Goal: Task Accomplishment & Management: Manage account settings

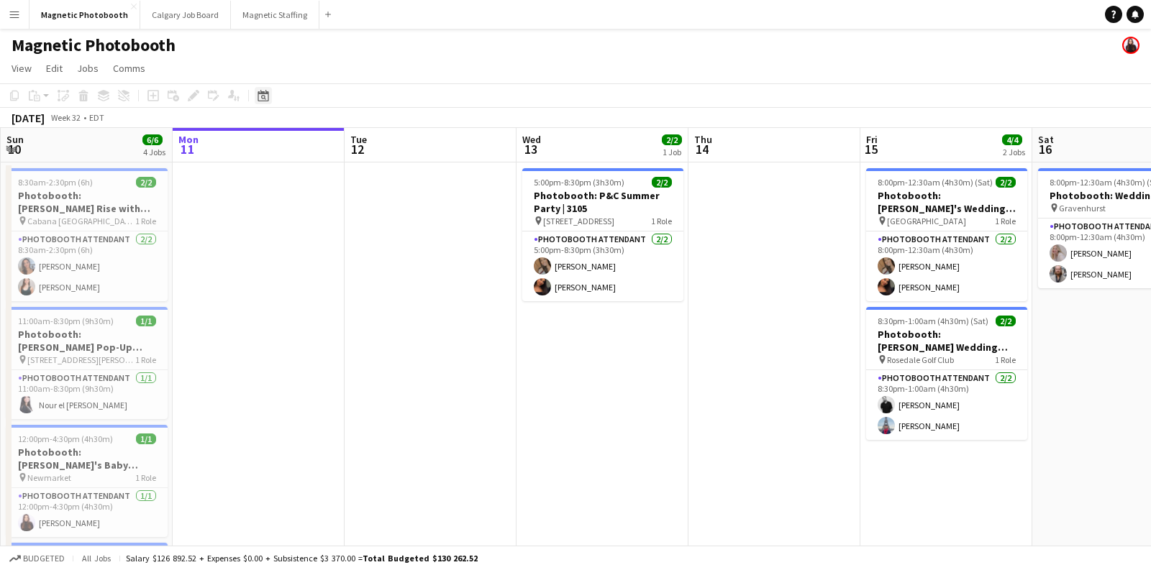
click at [267, 95] on icon at bounding box center [263, 96] width 11 height 12
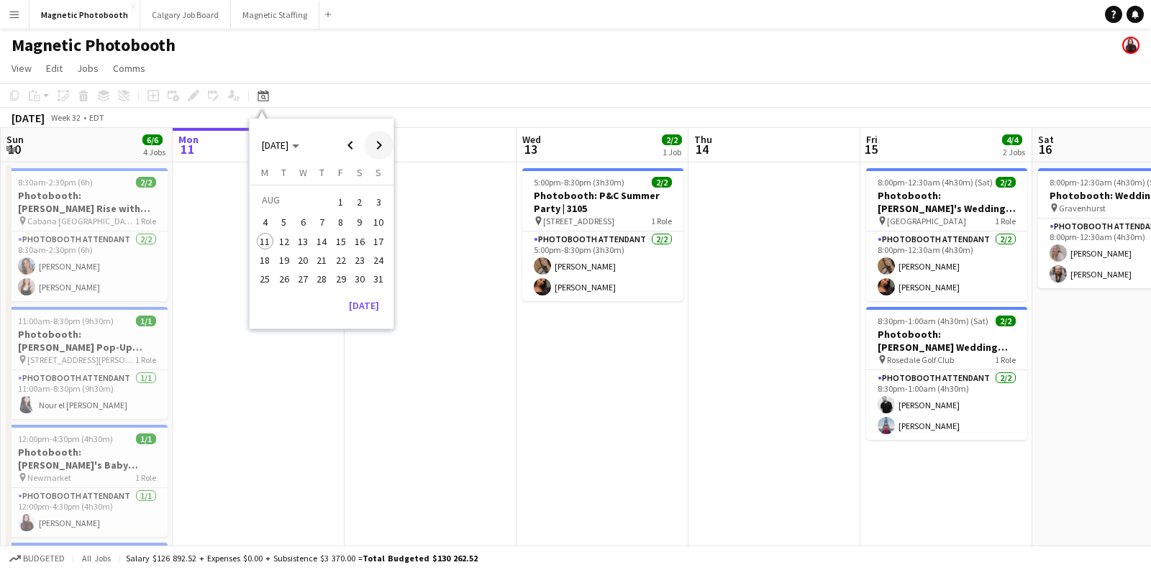
click at [376, 144] on span "Next month" at bounding box center [379, 145] width 29 height 29
click at [360, 216] on span "6" at bounding box center [359, 219] width 17 height 17
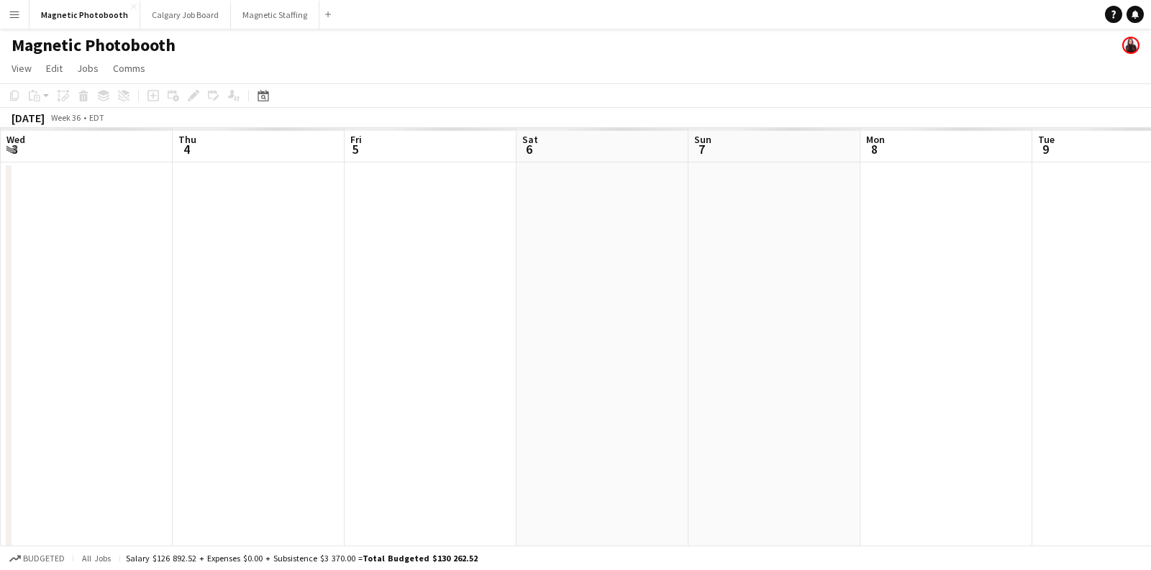
scroll to position [0, 493]
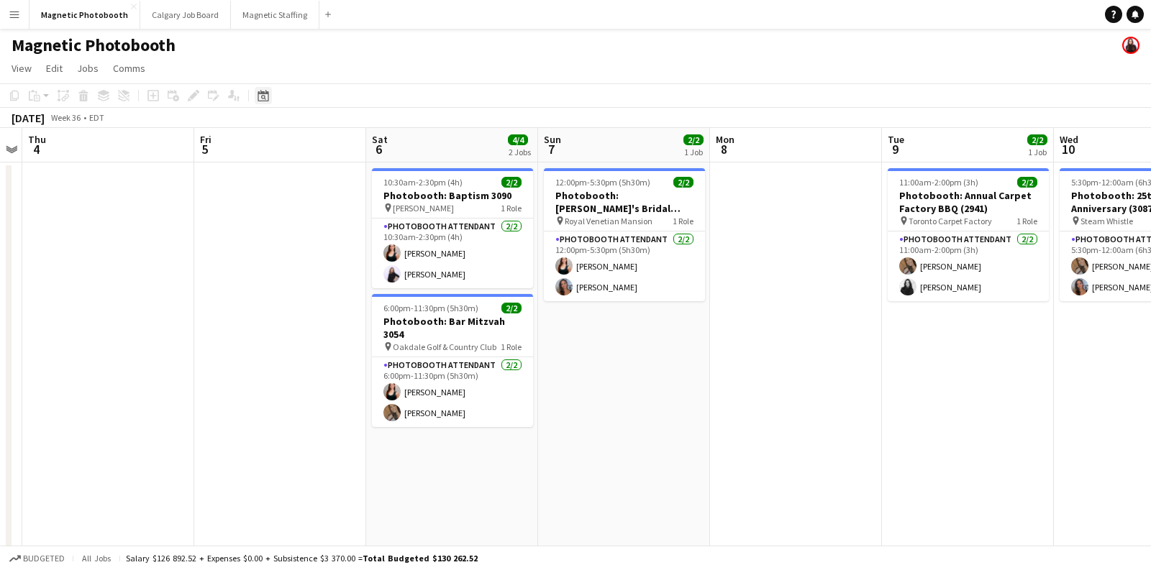
click at [264, 93] on icon at bounding box center [263, 96] width 11 height 12
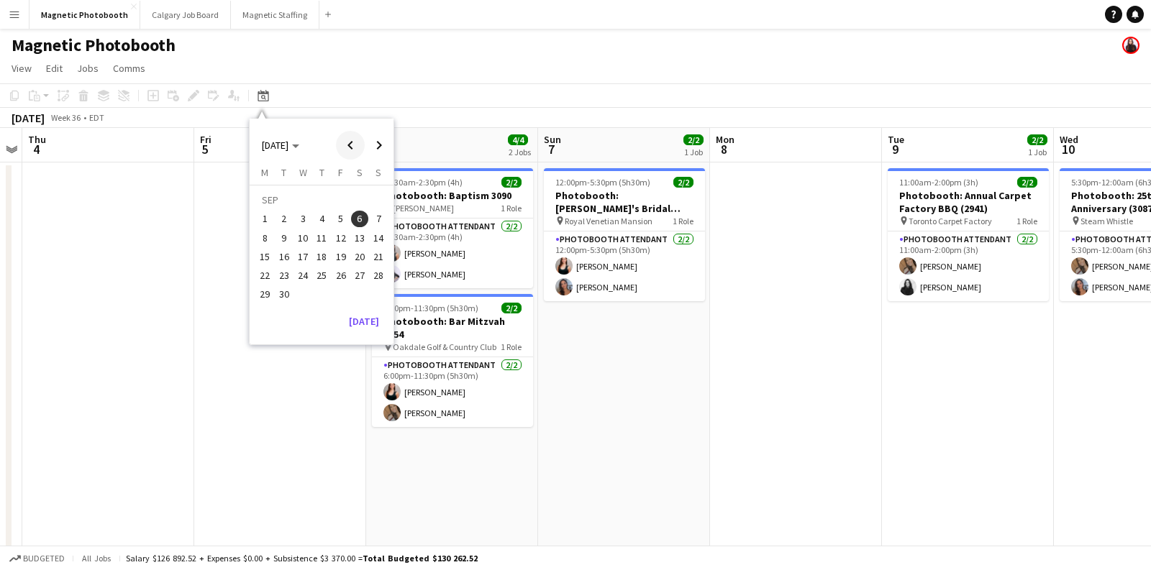
click at [347, 145] on span "Previous month" at bounding box center [350, 145] width 29 height 29
click at [281, 258] on span "19" at bounding box center [284, 260] width 17 height 17
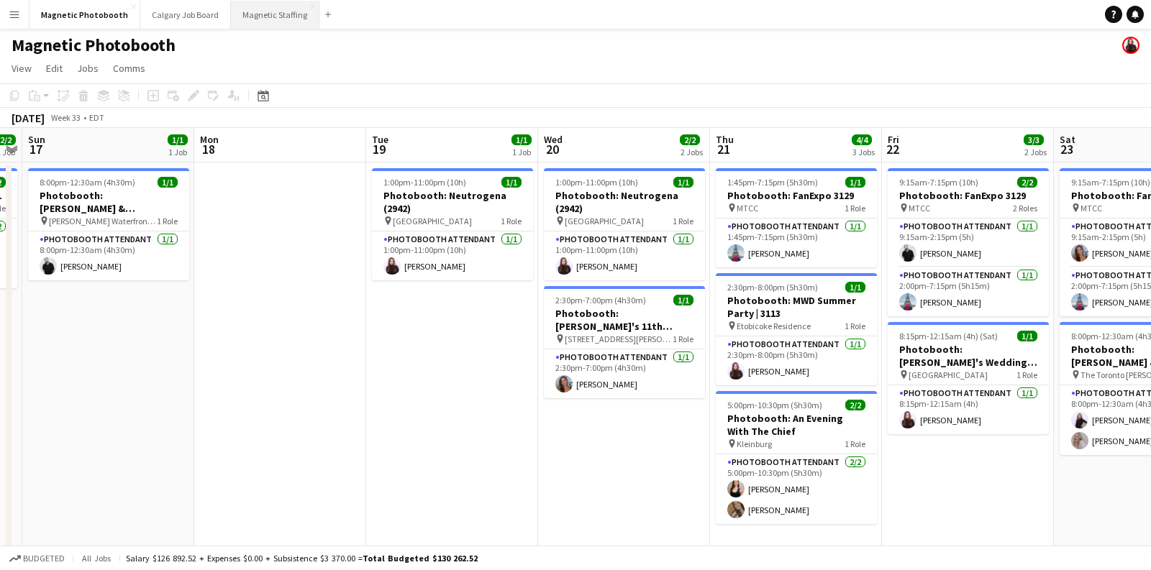
click at [253, 16] on button "Magnetic Staffing Close" at bounding box center [275, 15] width 88 height 28
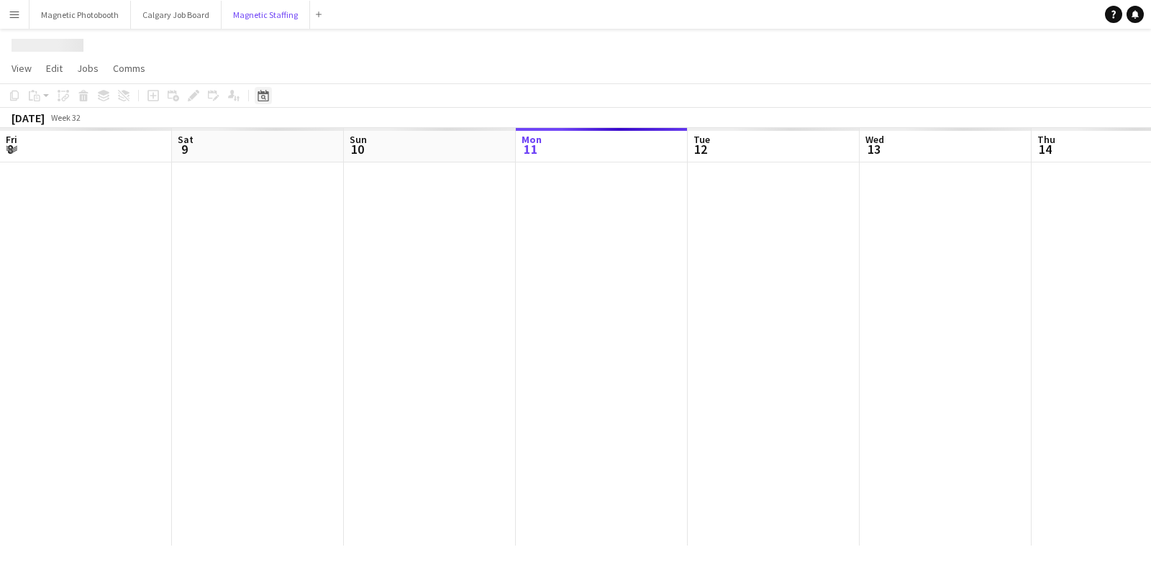
scroll to position [0, 343]
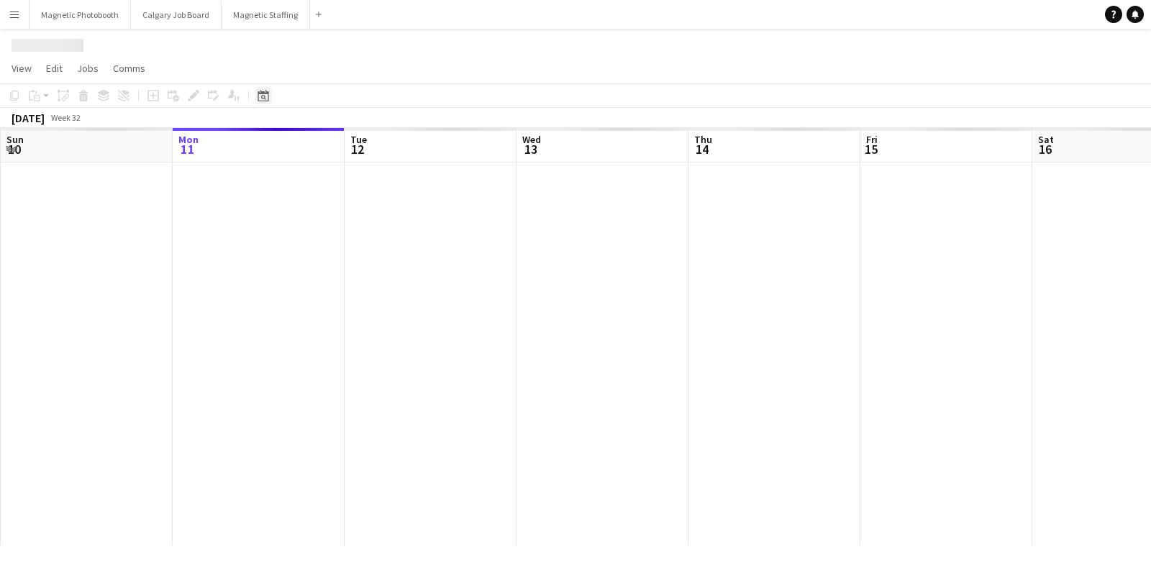
click at [263, 99] on icon at bounding box center [263, 97] width 5 height 5
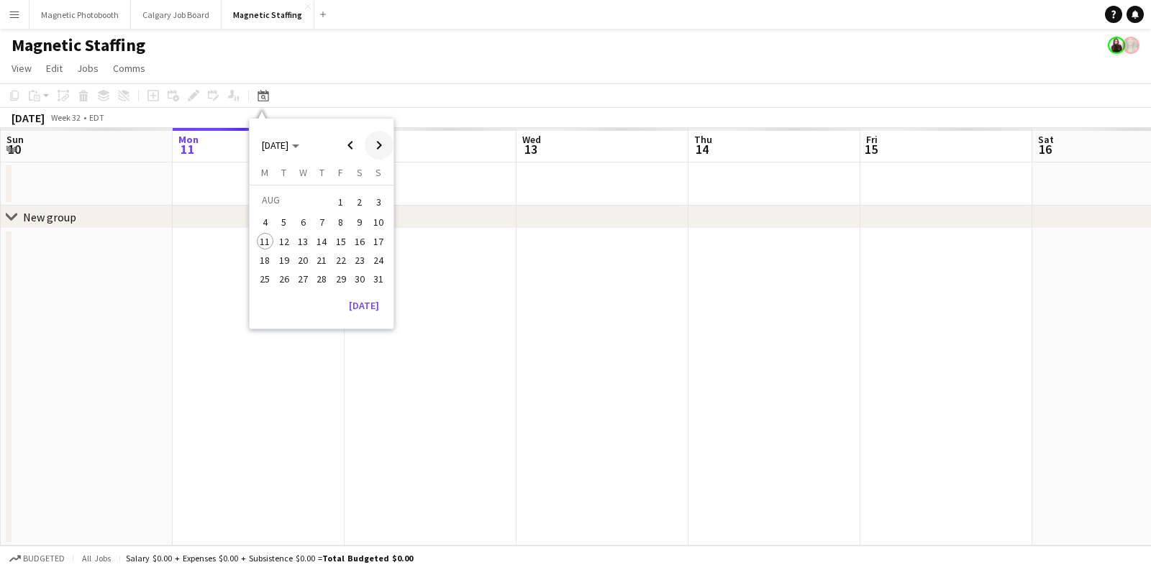
click at [381, 152] on span "Next month" at bounding box center [379, 145] width 29 height 29
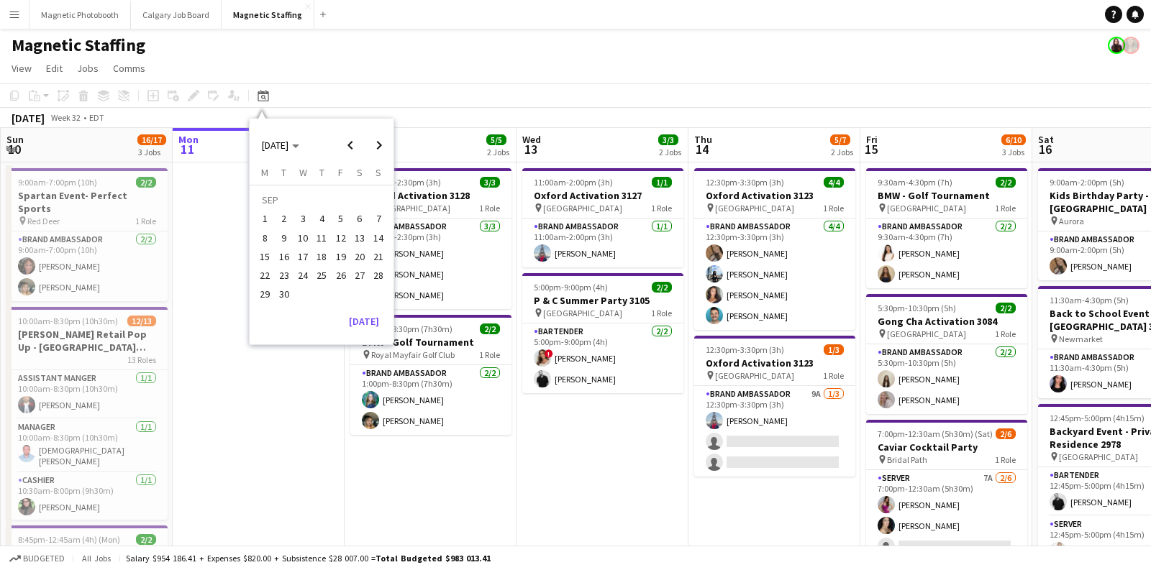
click at [363, 250] on span "20" at bounding box center [359, 256] width 17 height 17
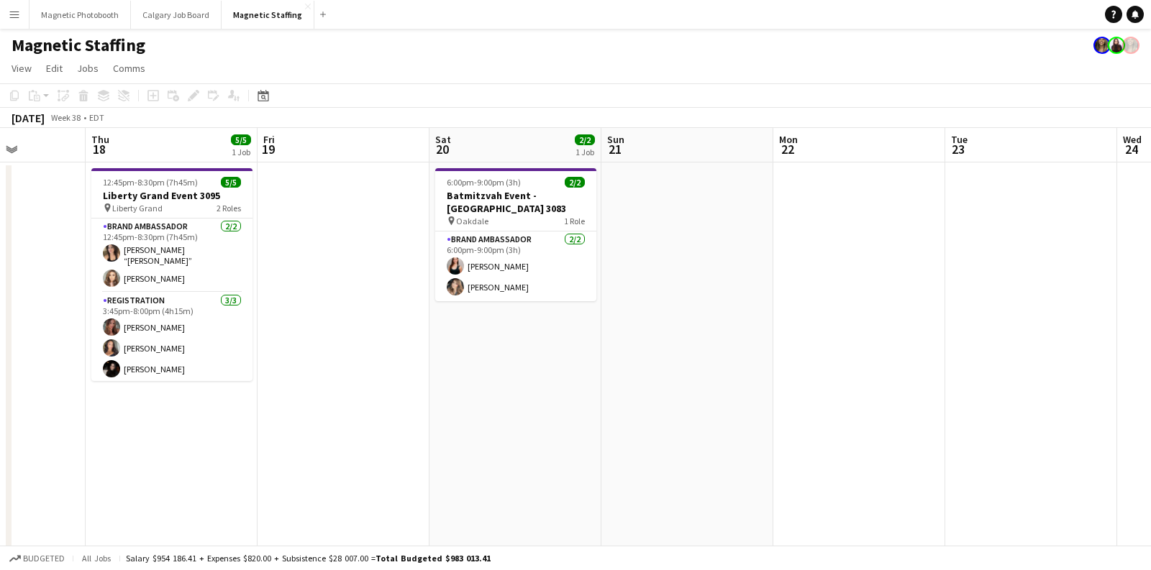
scroll to position [0, 429]
click at [261, 97] on icon "Date picker" at bounding box center [264, 96] width 12 height 12
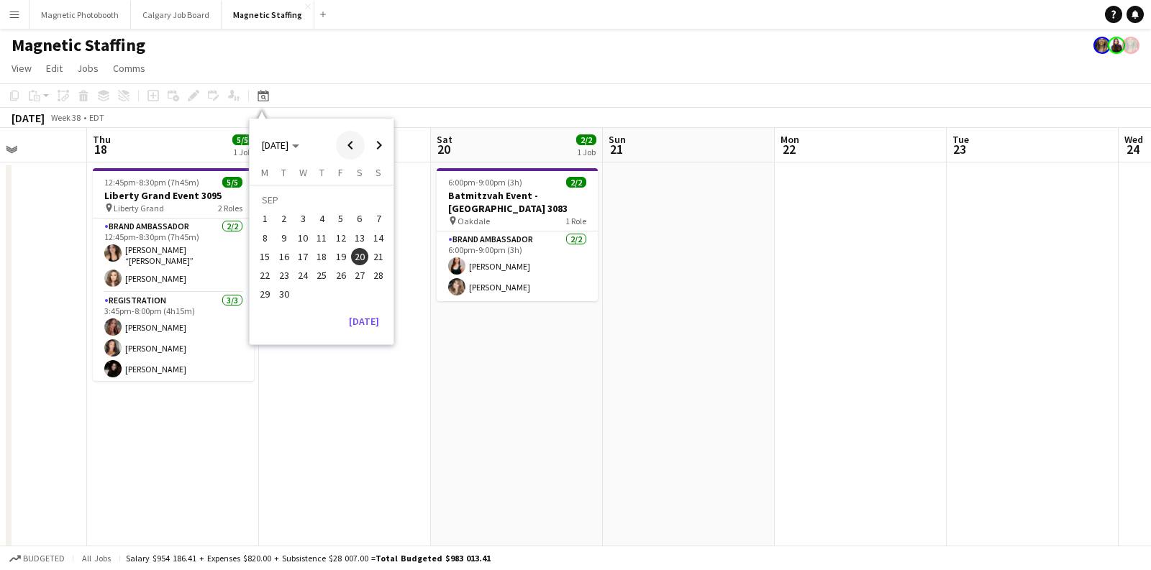
click at [342, 145] on span "Previous month" at bounding box center [350, 145] width 29 height 29
click at [310, 260] on span "20" at bounding box center [302, 260] width 17 height 17
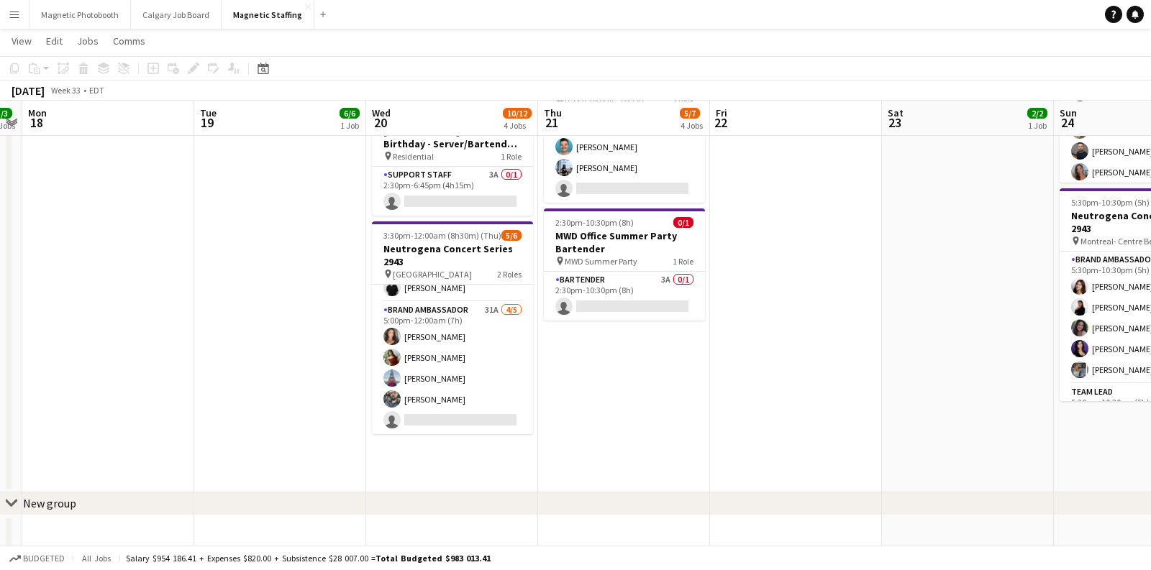
scroll to position [348, 0]
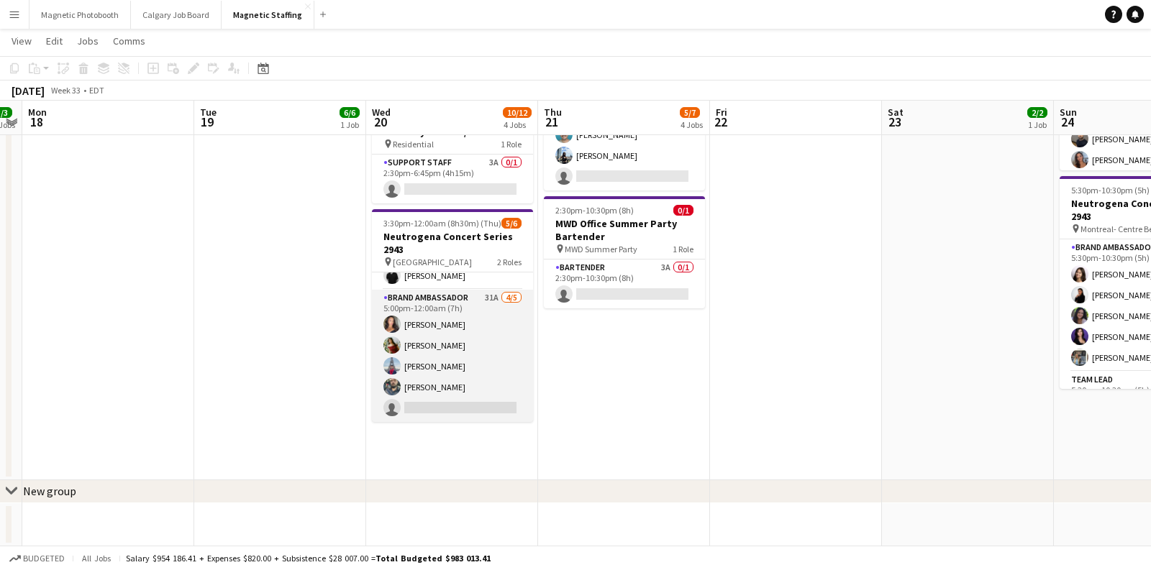
click at [433, 353] on app-card-role "Brand Ambassador 31A [DATE] 5:00pm-12:00am (7h) [PERSON_NAME] [PERSON_NAME] Luc…" at bounding box center [452, 356] width 161 height 132
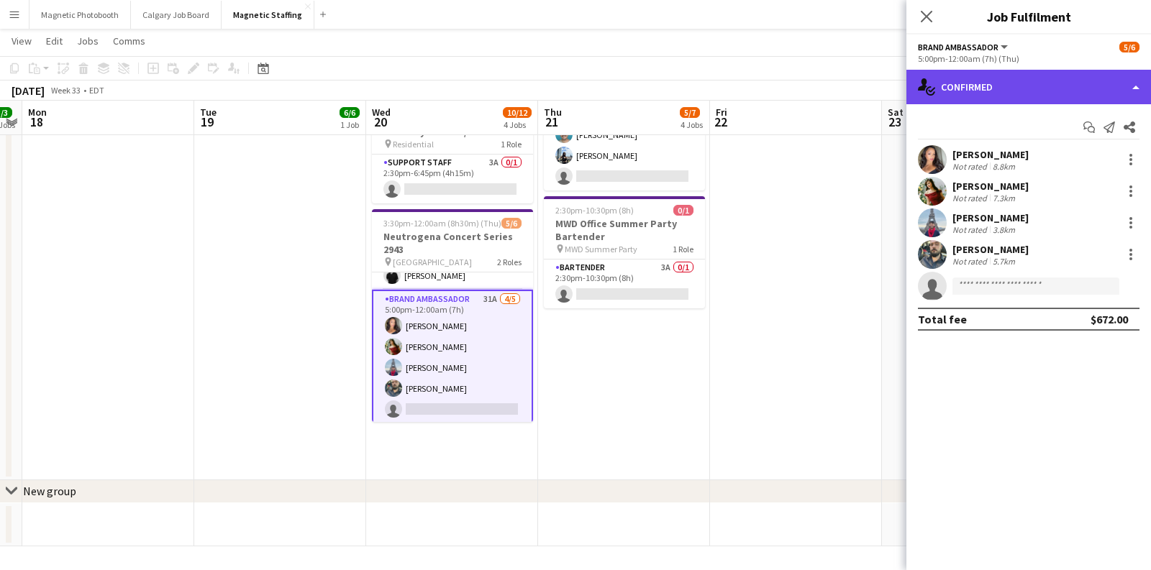
click at [1017, 85] on div "single-neutral-actions-check-2 Confirmed" at bounding box center [1028, 87] width 245 height 35
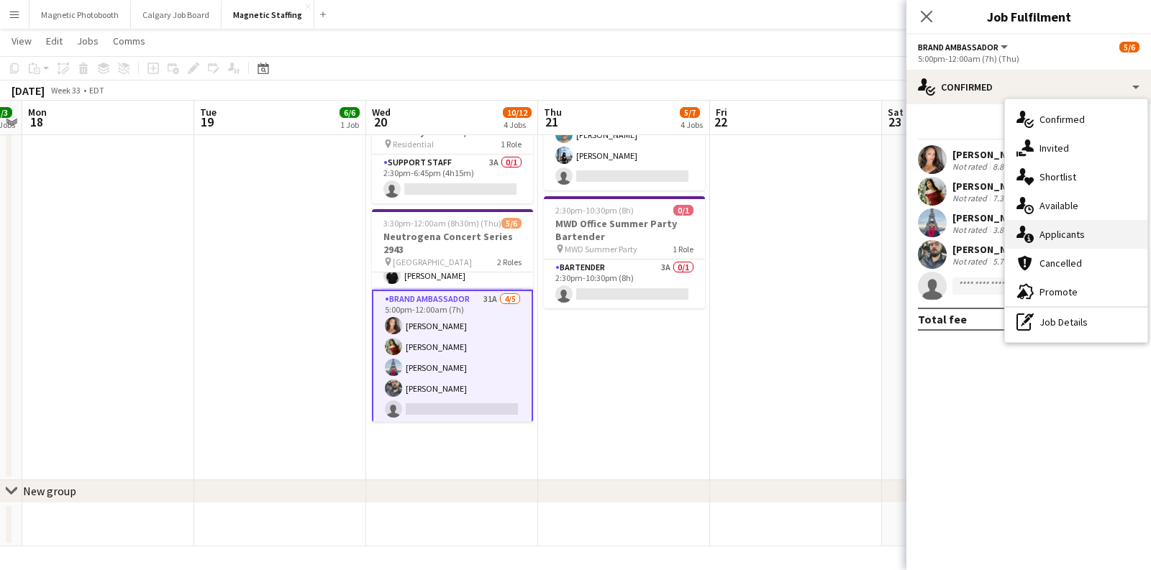
click at [1025, 243] on div "single-neutral-actions-information Applicants" at bounding box center [1076, 234] width 142 height 29
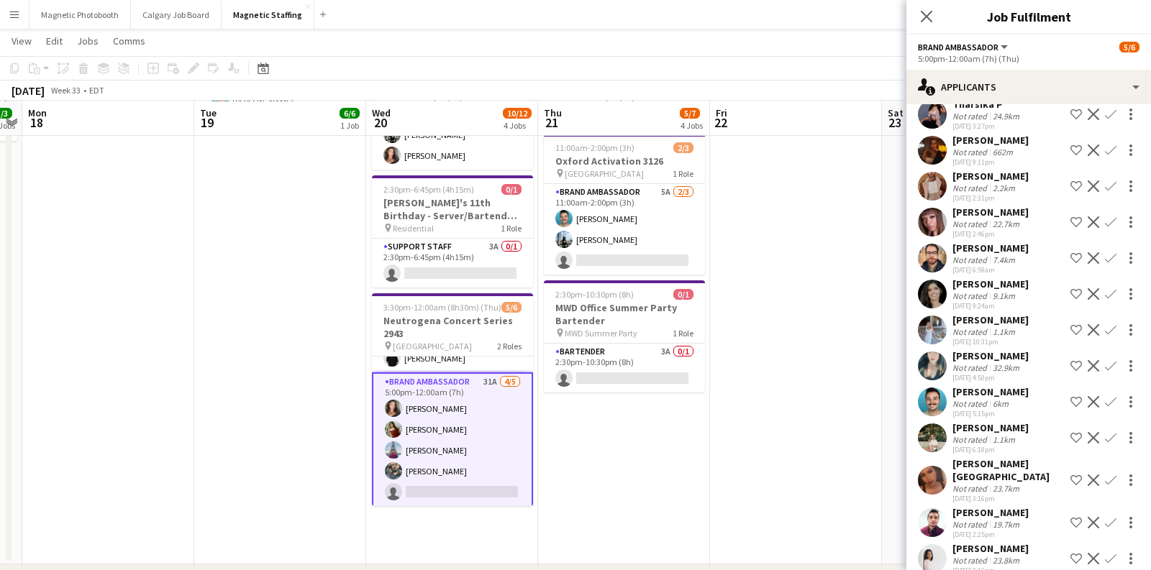
scroll to position [363, 0]
click at [811, 290] on app-date-cell at bounding box center [796, 231] width 172 height 668
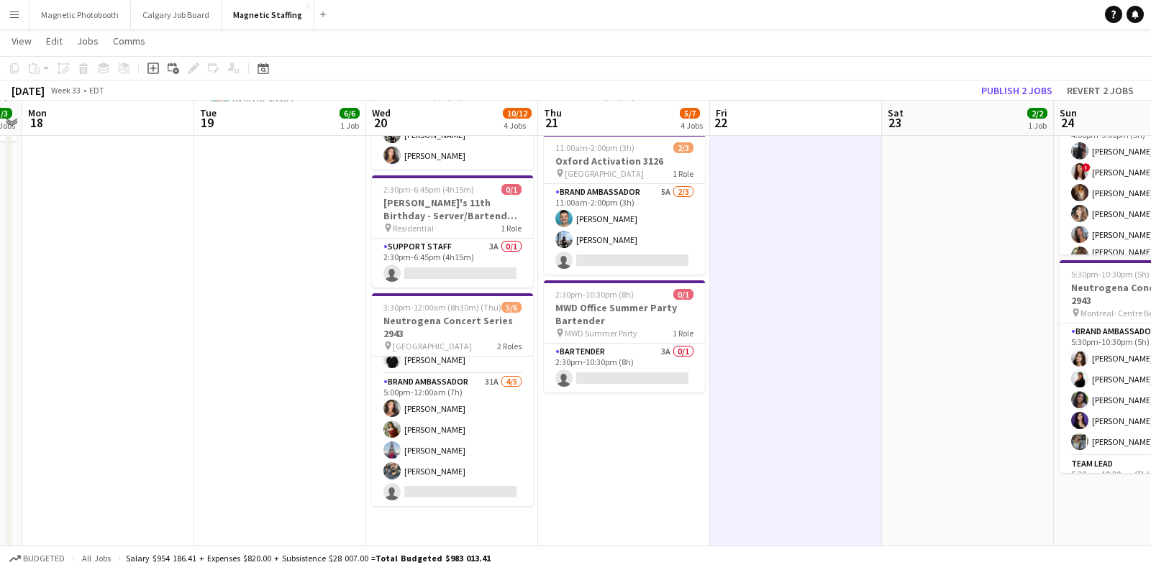
scroll to position [32, 0]
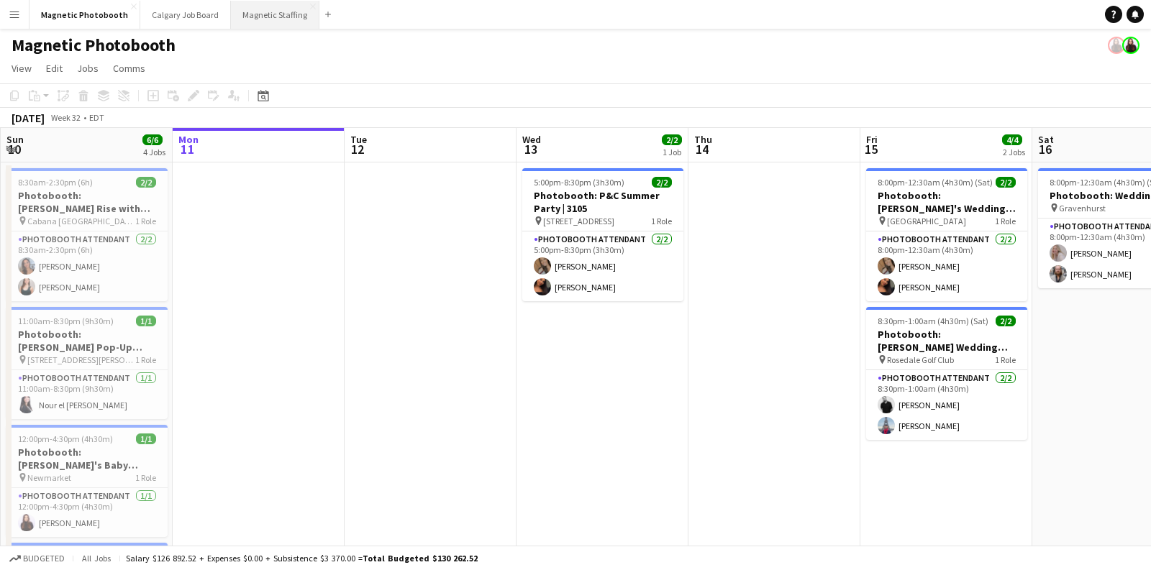
click at [270, 25] on button "Magnetic Staffing Close" at bounding box center [275, 15] width 88 height 28
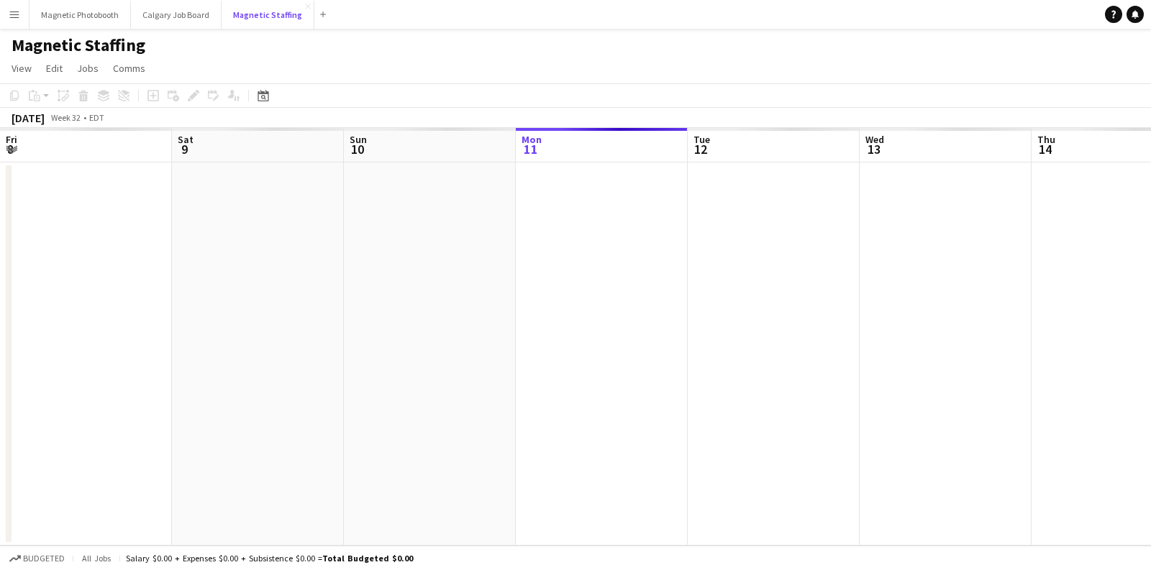
scroll to position [0, 343]
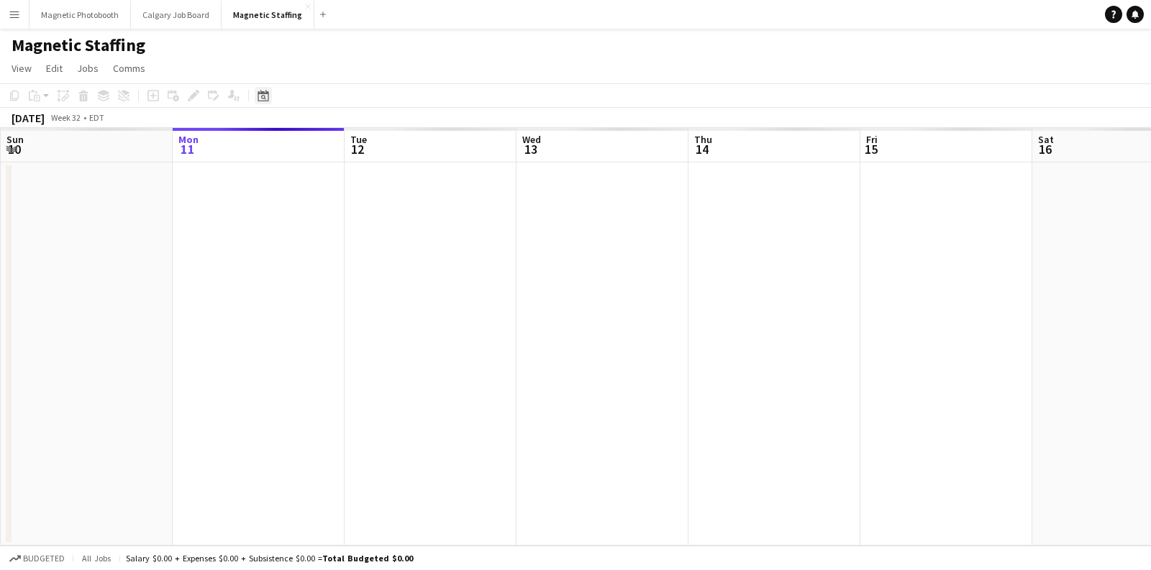
click at [259, 93] on icon at bounding box center [263, 96] width 11 height 12
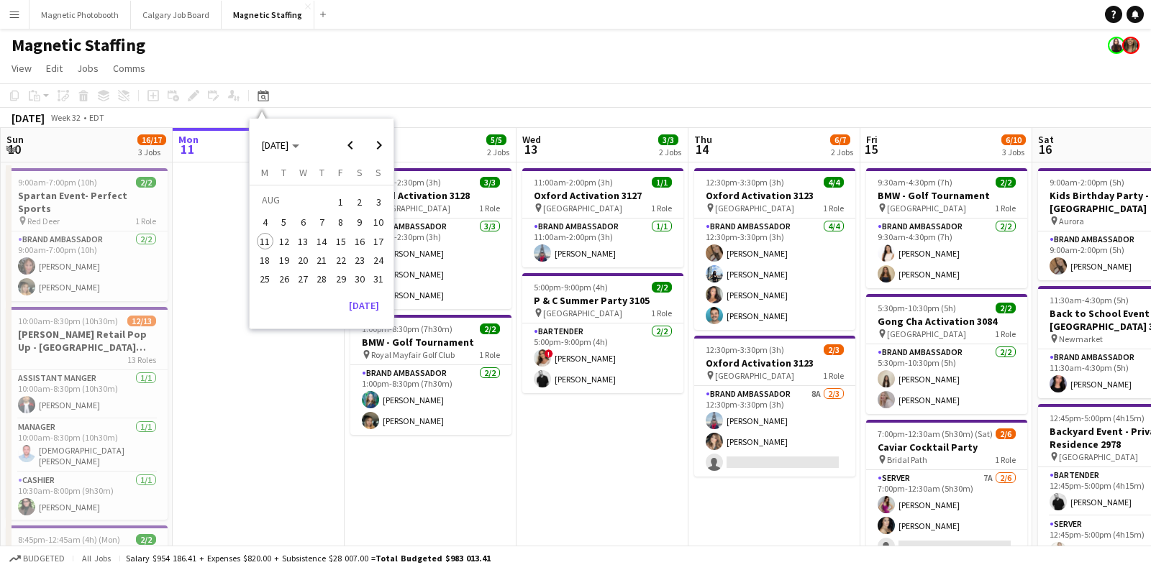
click at [305, 258] on span "20" at bounding box center [302, 260] width 17 height 17
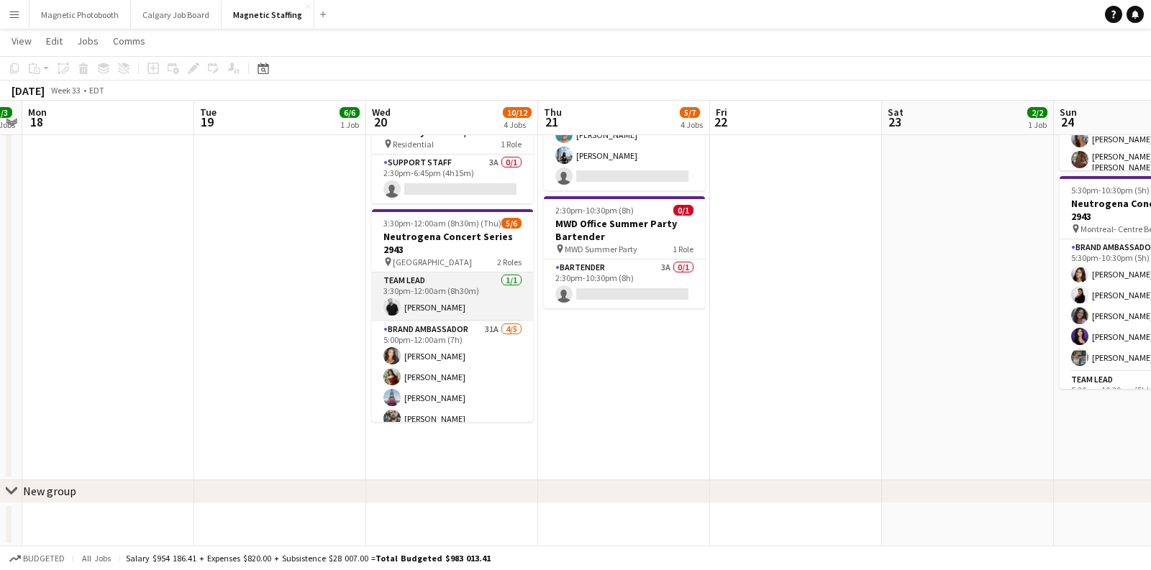
scroll to position [32, 0]
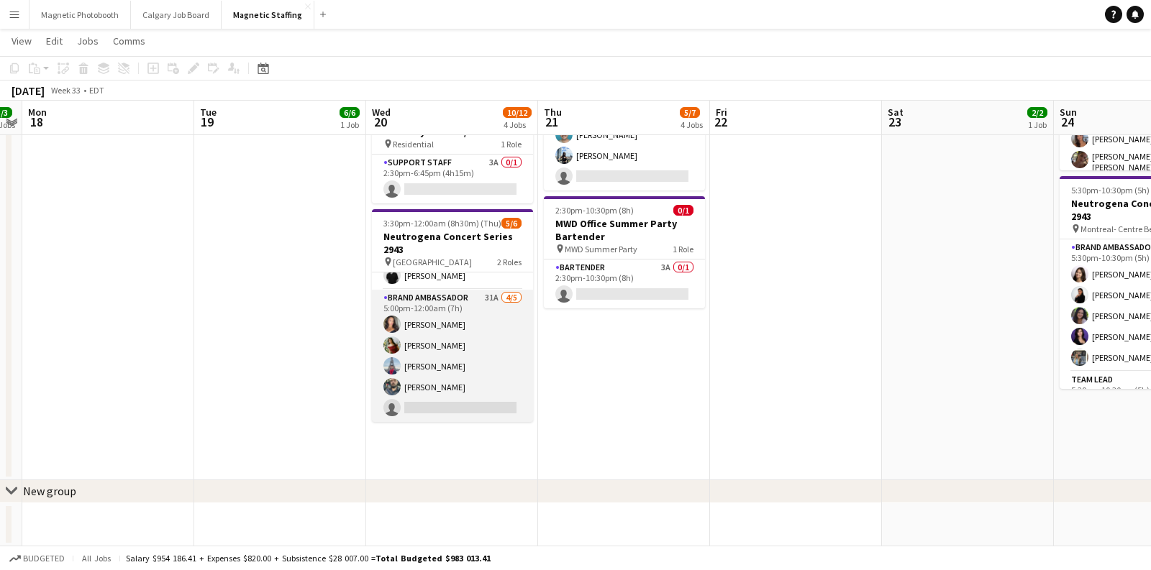
click at [414, 368] on app-card-role "Brand Ambassador 31A [DATE] 5:00pm-12:00am (7h) [PERSON_NAME] [PERSON_NAME] Luc…" at bounding box center [452, 356] width 161 height 132
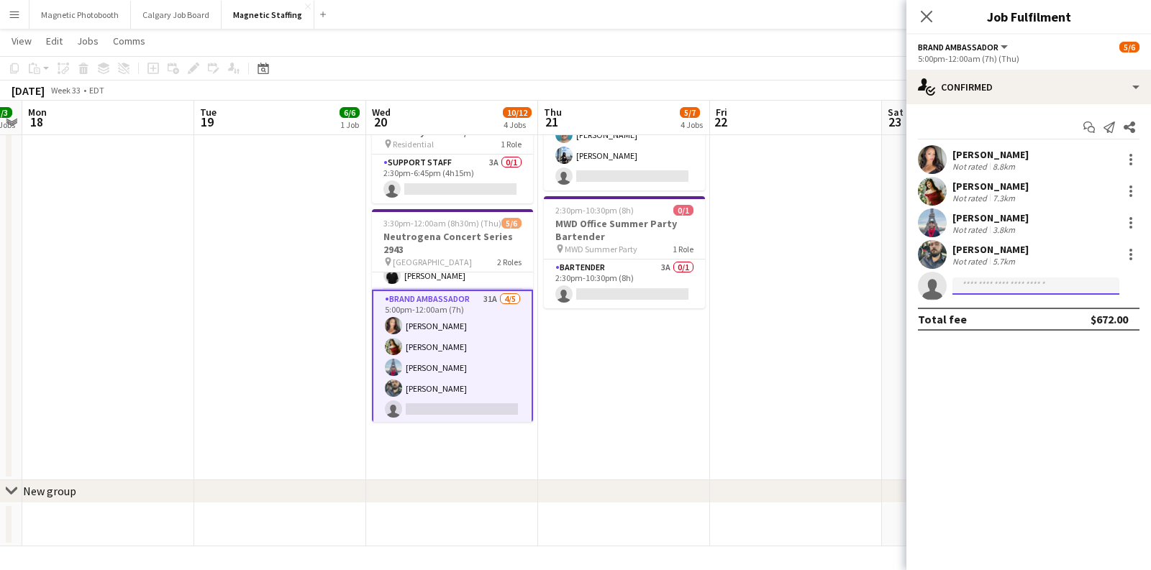
click at [980, 281] on input at bounding box center [1035, 286] width 167 height 17
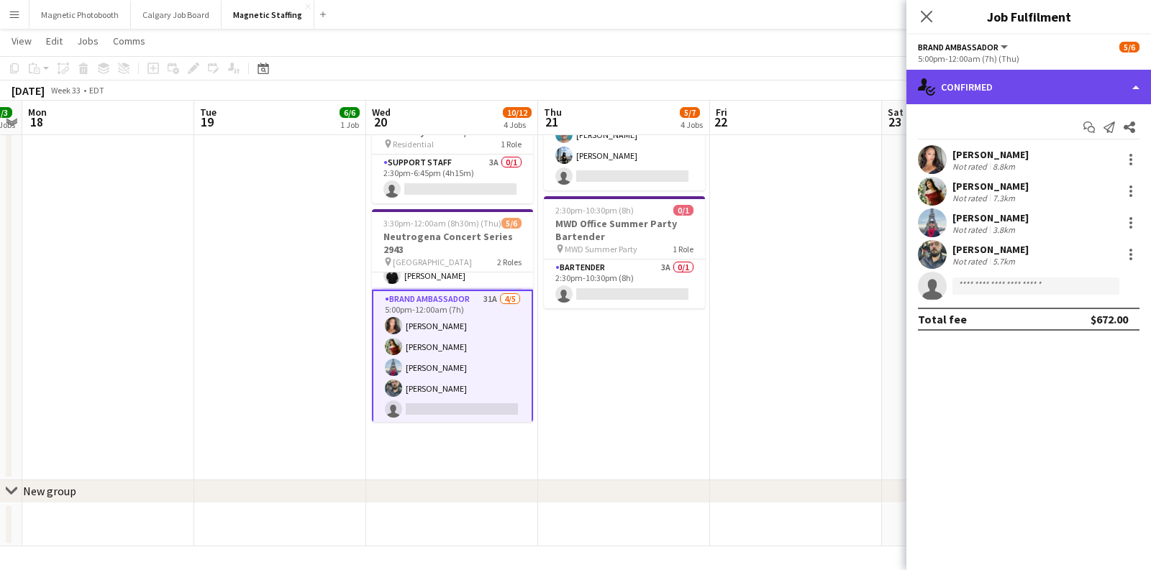
click at [1005, 91] on div "single-neutral-actions-check-2 Confirmed" at bounding box center [1028, 87] width 245 height 35
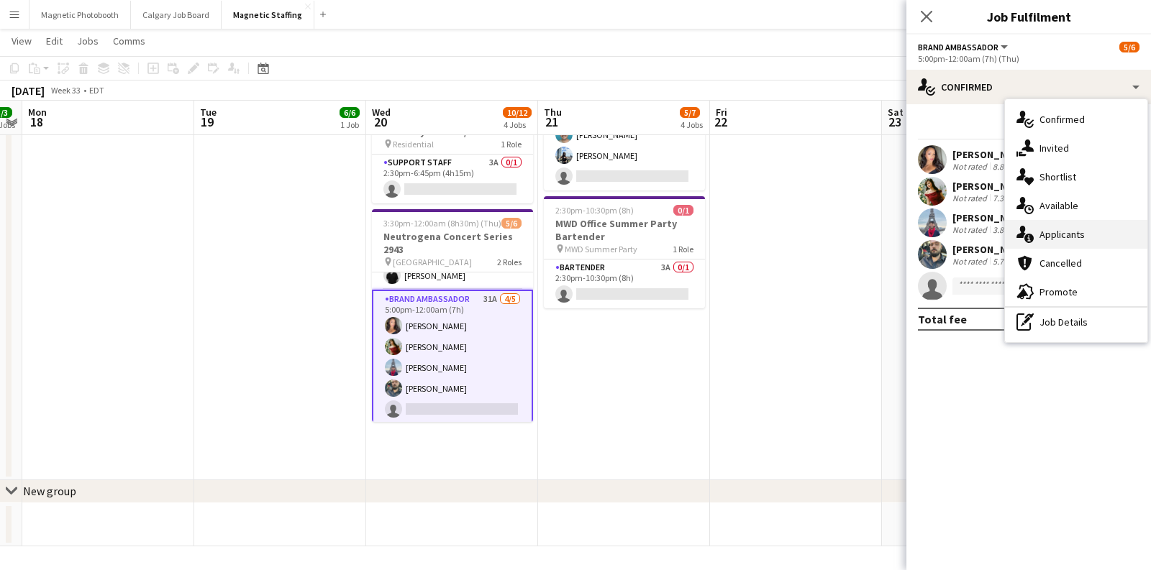
click at [1032, 233] on icon "single-neutral-actions-information" at bounding box center [1024, 234] width 17 height 17
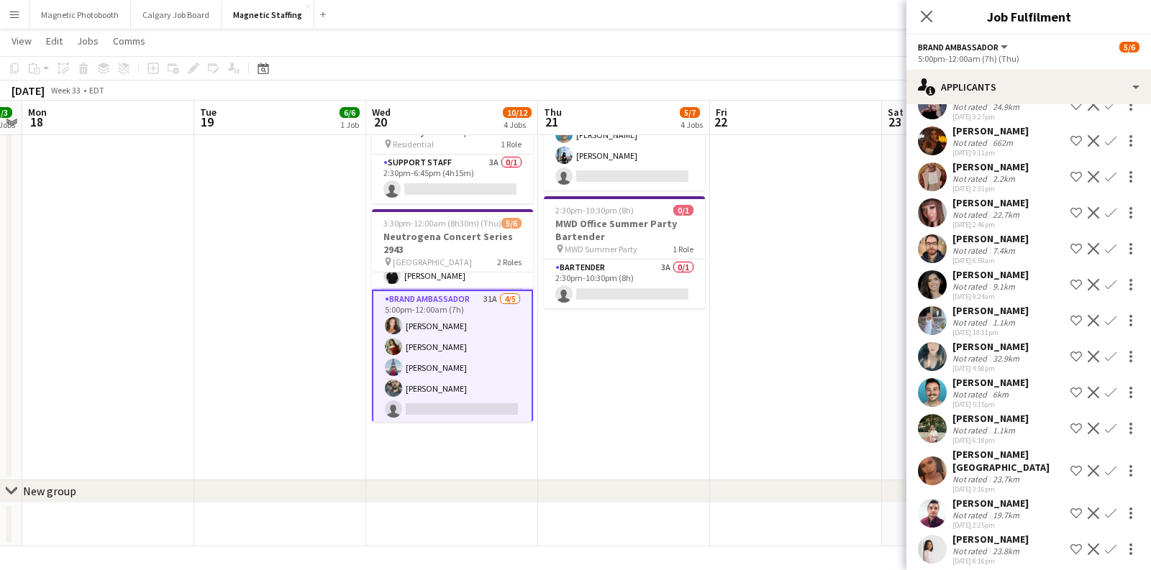
scroll to position [375, 0]
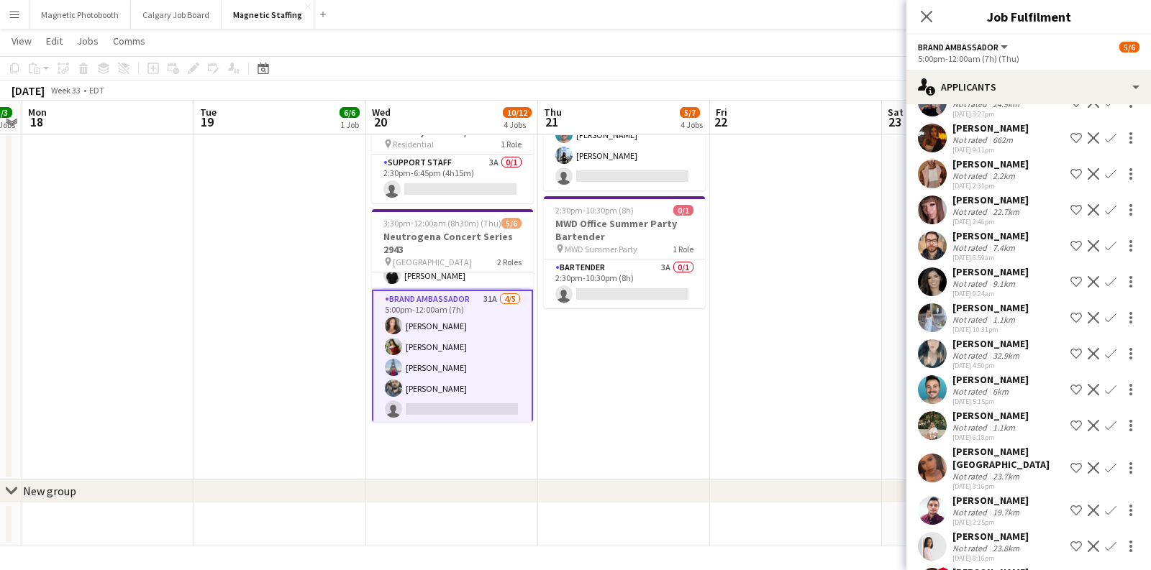
click at [1109, 320] on app-icon "Confirm" at bounding box center [1111, 318] width 12 height 12
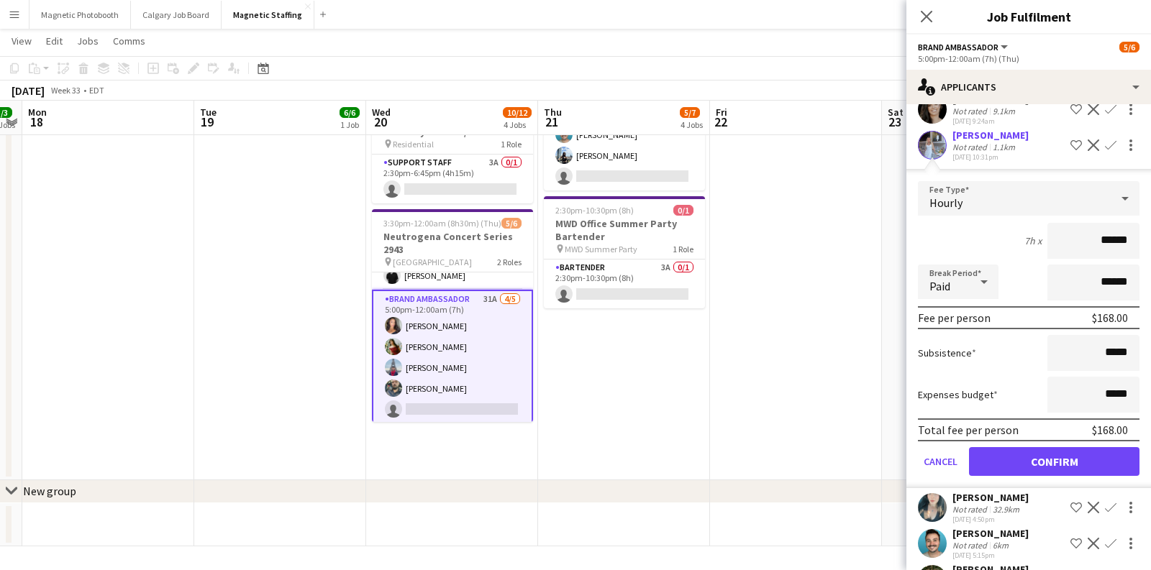
scroll to position [549, 0]
click at [1032, 455] on button "Confirm" at bounding box center [1054, 461] width 170 height 29
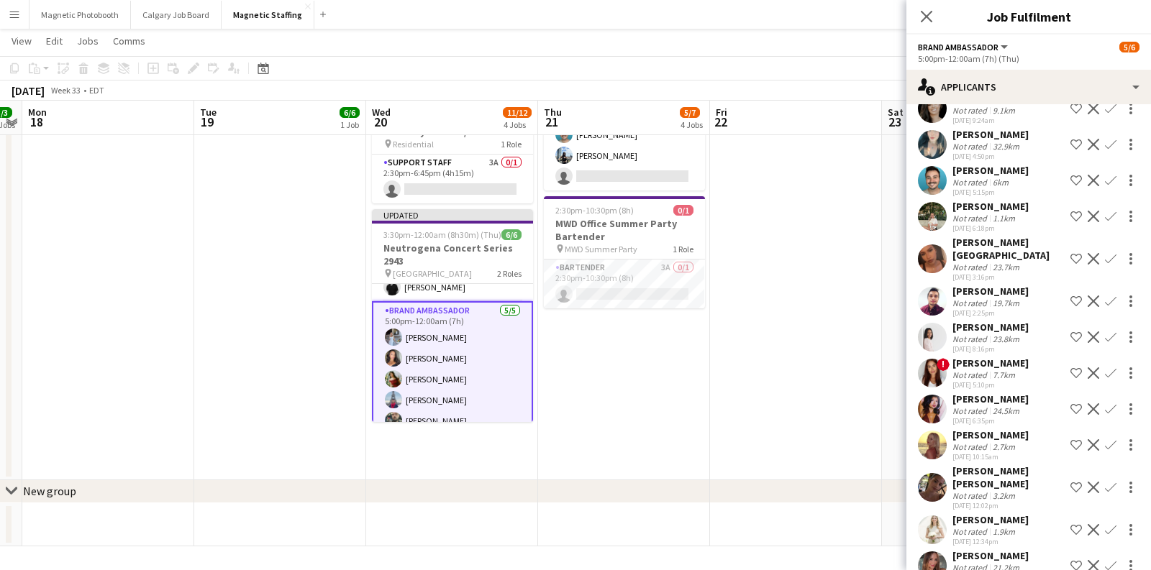
click at [645, 416] on app-date-cell "7:30am-4:30pm (9h) 2/2 BMW - Golf Tournament pin The Pulpit Club 1 Role Brand A…" at bounding box center [624, 147] width 172 height 668
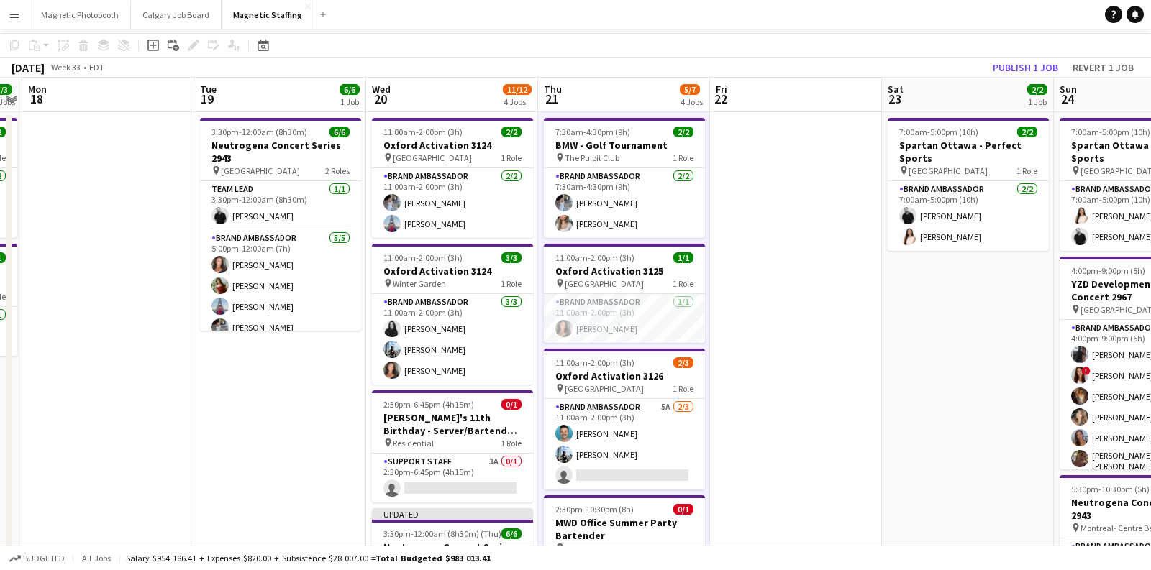
scroll to position [0, 0]
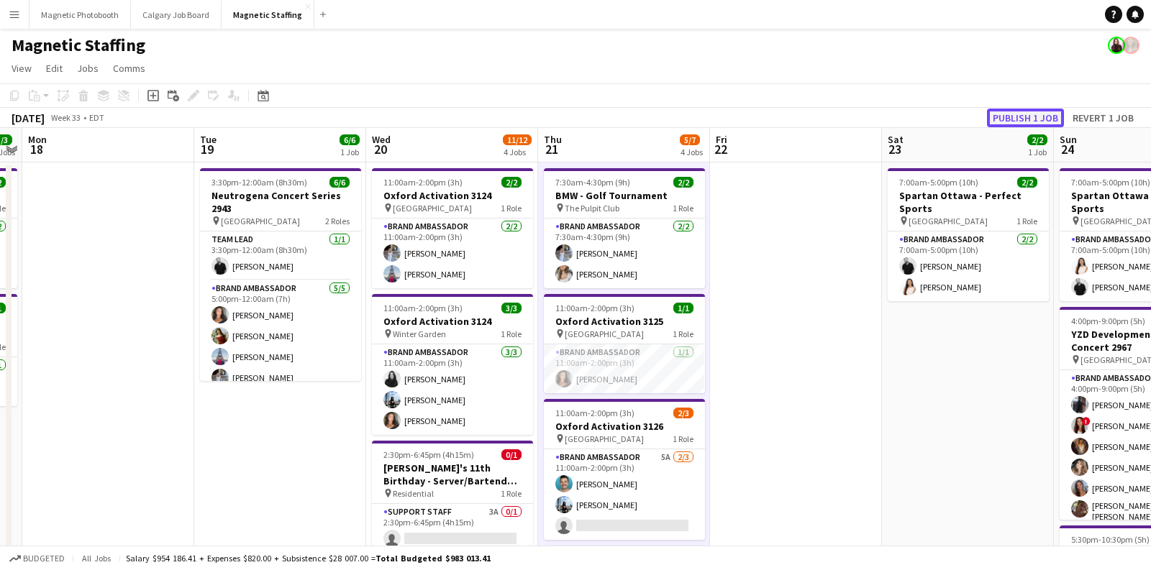
click at [1008, 122] on button "Publish 1 job" at bounding box center [1025, 118] width 77 height 19
